Goal: Transaction & Acquisition: Subscribe to service/newsletter

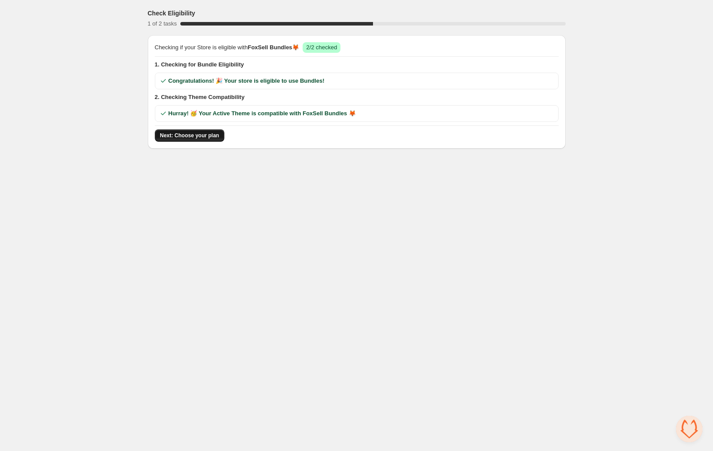
click at [200, 136] on span "Next: Choose your plan" at bounding box center [189, 135] width 59 height 7
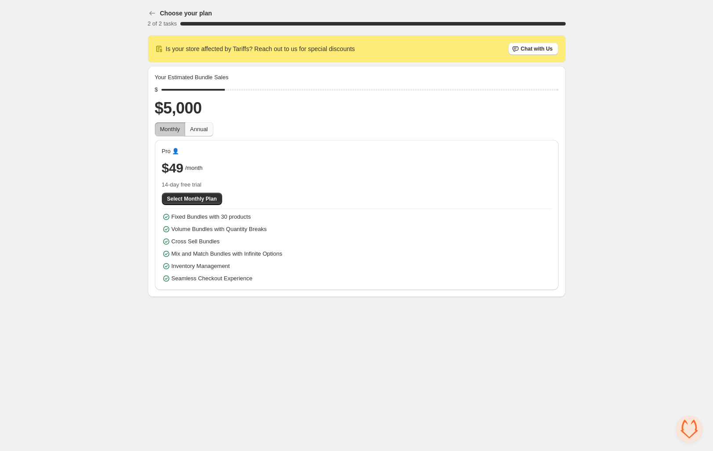
click at [201, 131] on span "Annual" at bounding box center [199, 129] width 18 height 7
click at [171, 130] on span "Monthly" at bounding box center [170, 129] width 20 height 7
click at [200, 129] on span "Annual" at bounding box center [199, 129] width 18 height 7
click at [167, 129] on span "Monthly" at bounding box center [170, 129] width 20 height 7
type input "****"
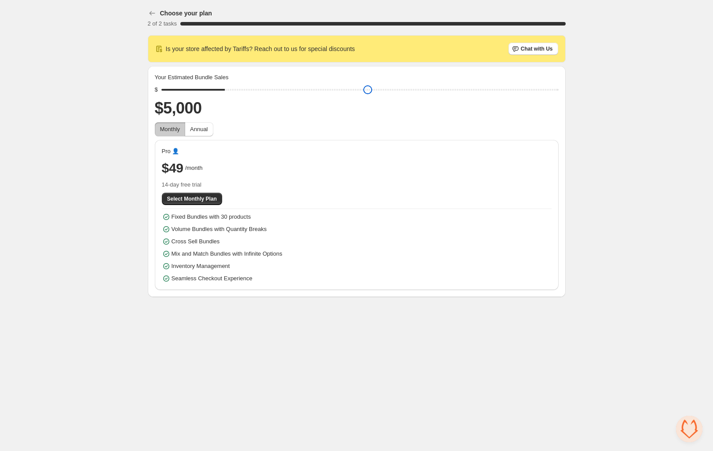
drag, startPoint x: 229, startPoint y: 91, endPoint x: 220, endPoint y: 94, distance: 9.2
click at [220, 94] on input "range" at bounding box center [359, 90] width 397 height 12
click at [198, 199] on span "Select Monthly Plan" at bounding box center [192, 198] width 50 height 7
